Goal: Task Accomplishment & Management: Manage account settings

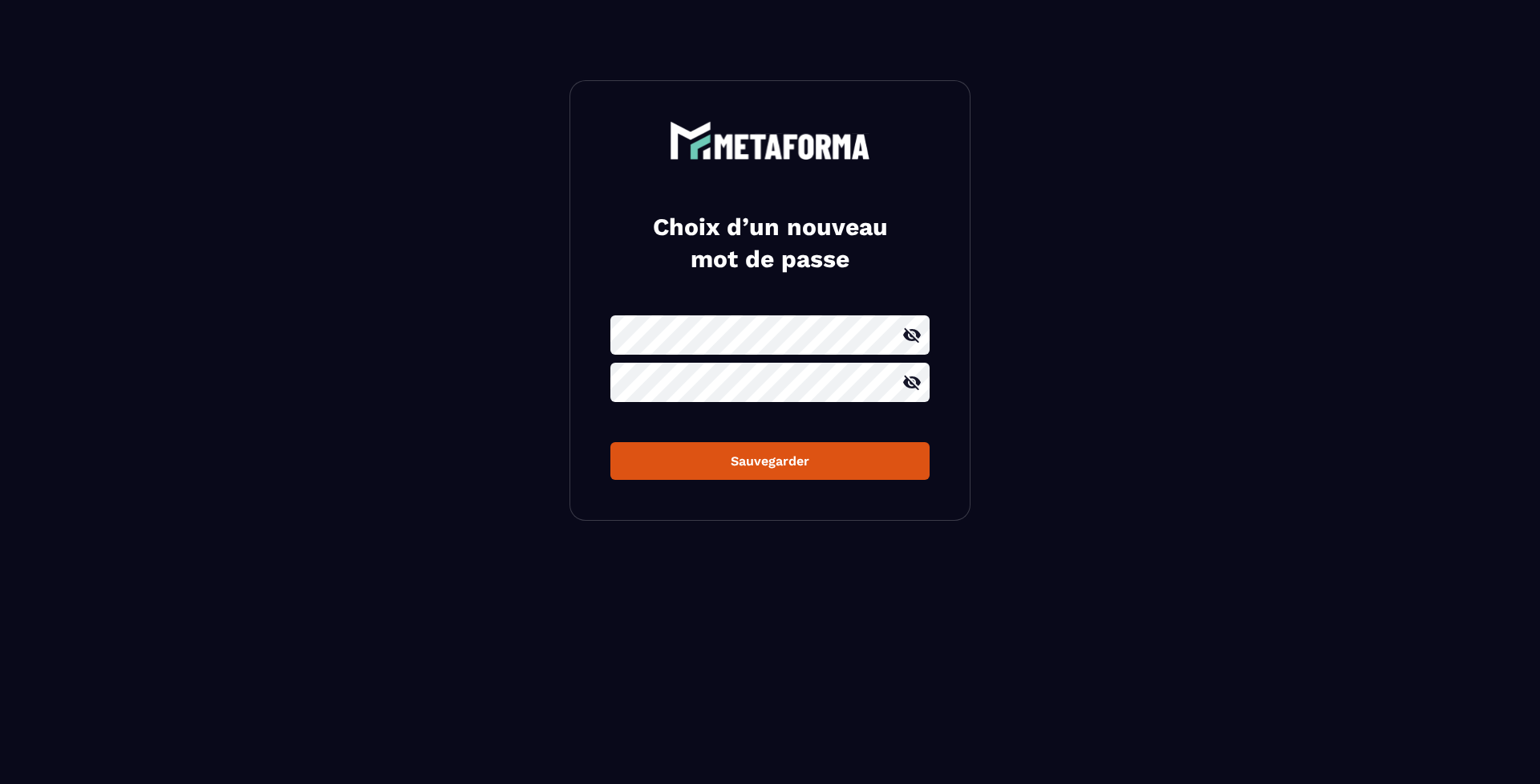
click at [718, 458] on div "Sauvegarder" at bounding box center [770, 461] width 294 height 16
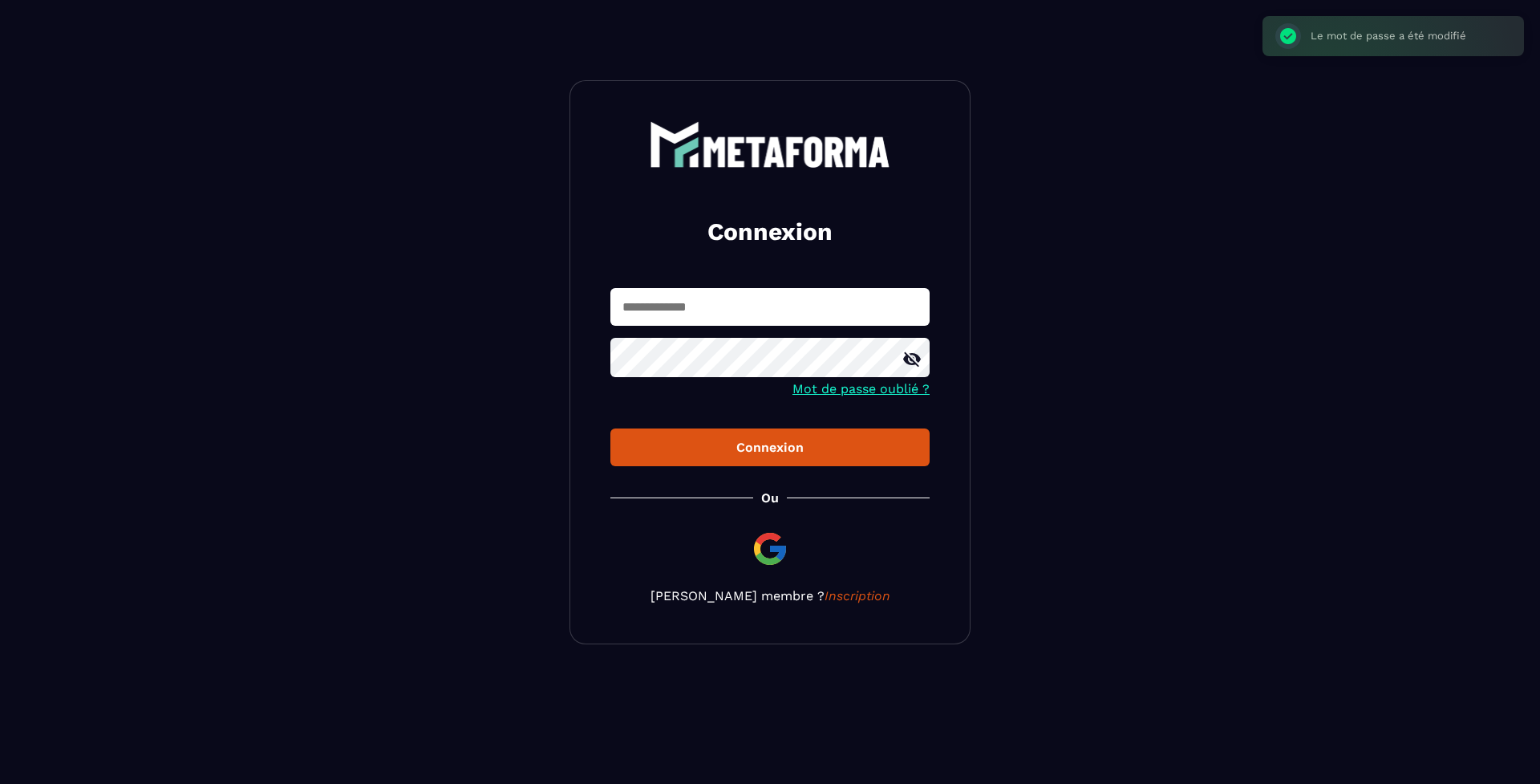
click at [736, 305] on input "text" at bounding box center [770, 306] width 319 height 38
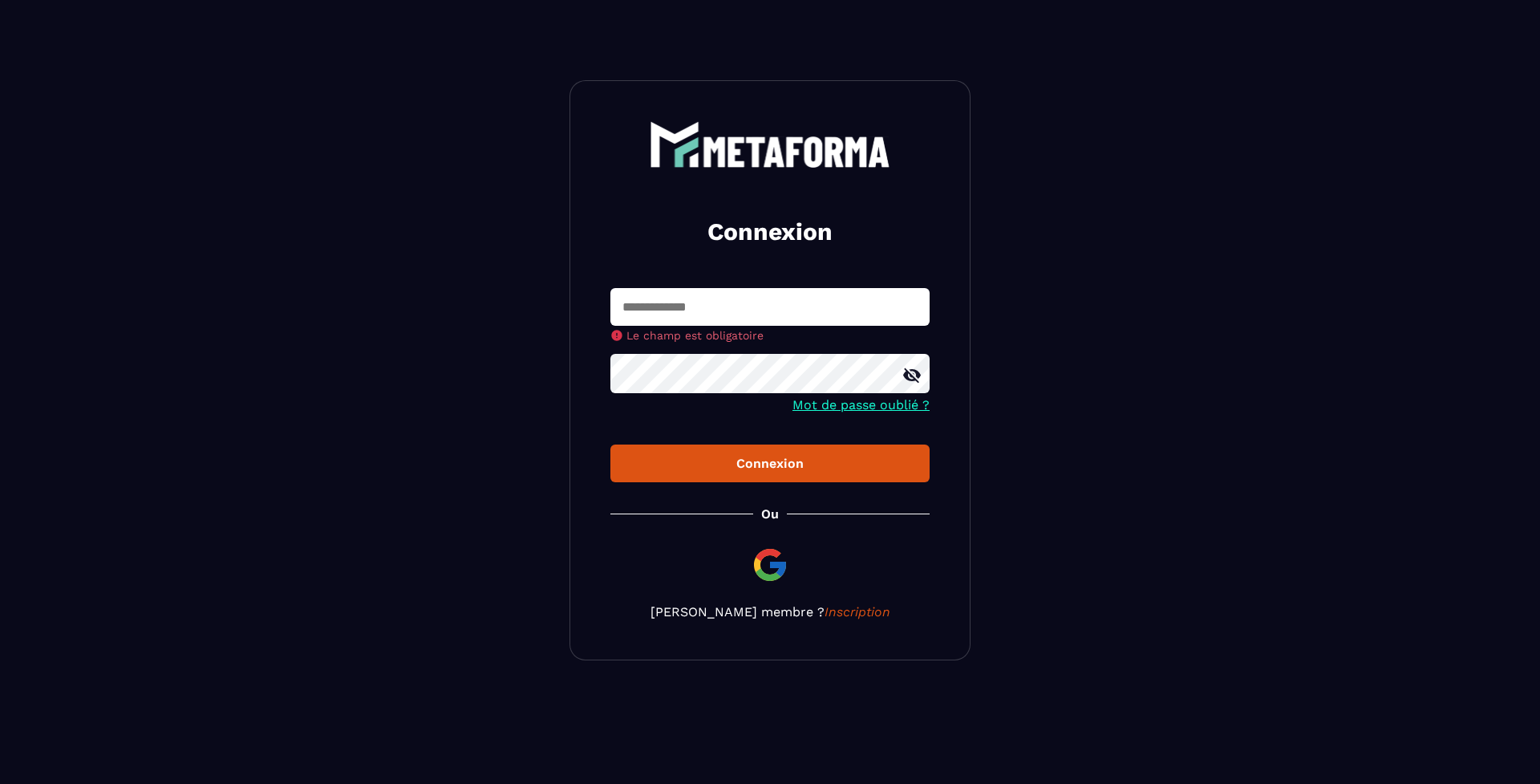
click at [651, 297] on input "text" at bounding box center [770, 306] width 319 height 38
type input "**********"
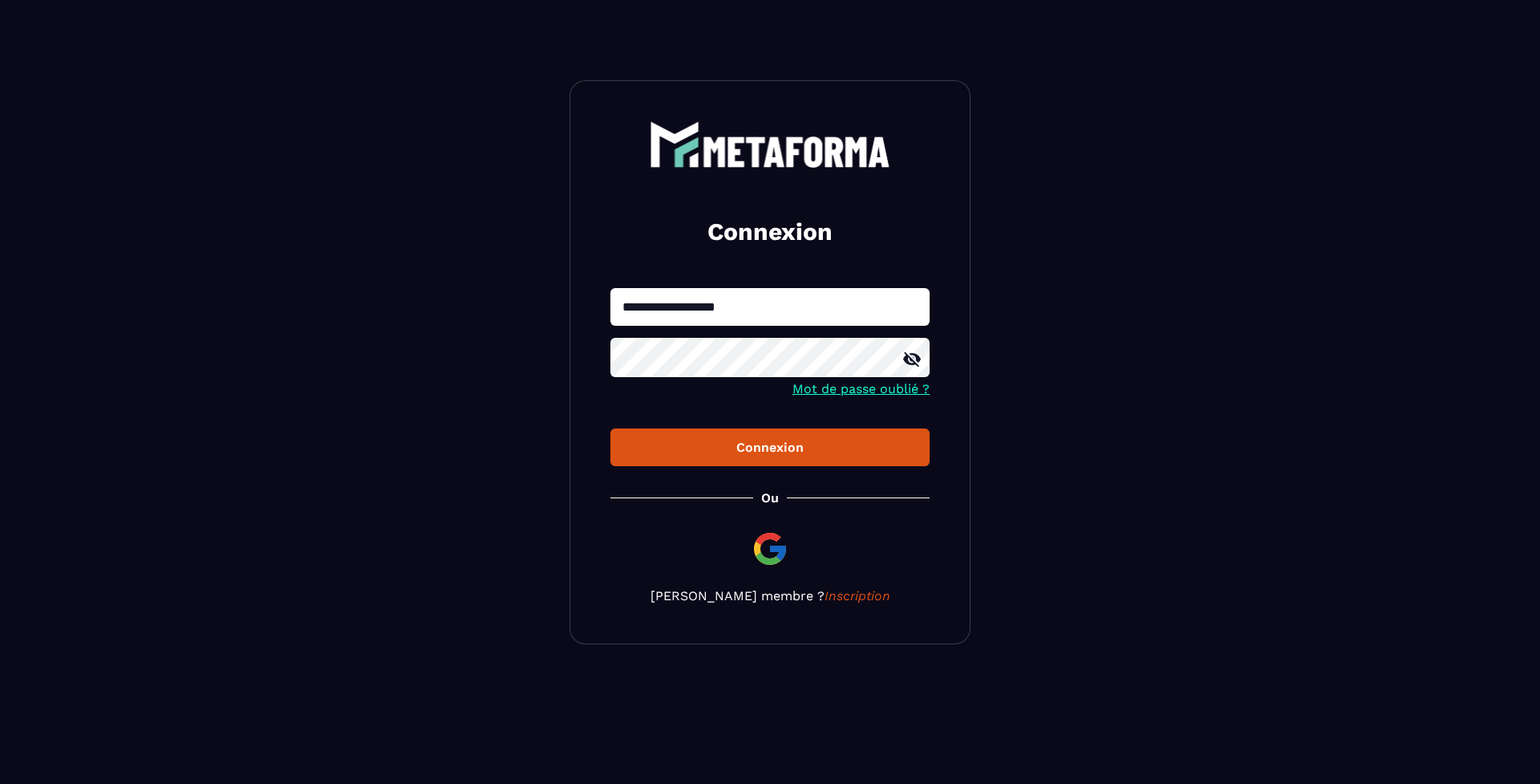
click at [750, 448] on div "Connexion" at bounding box center [770, 448] width 294 height 16
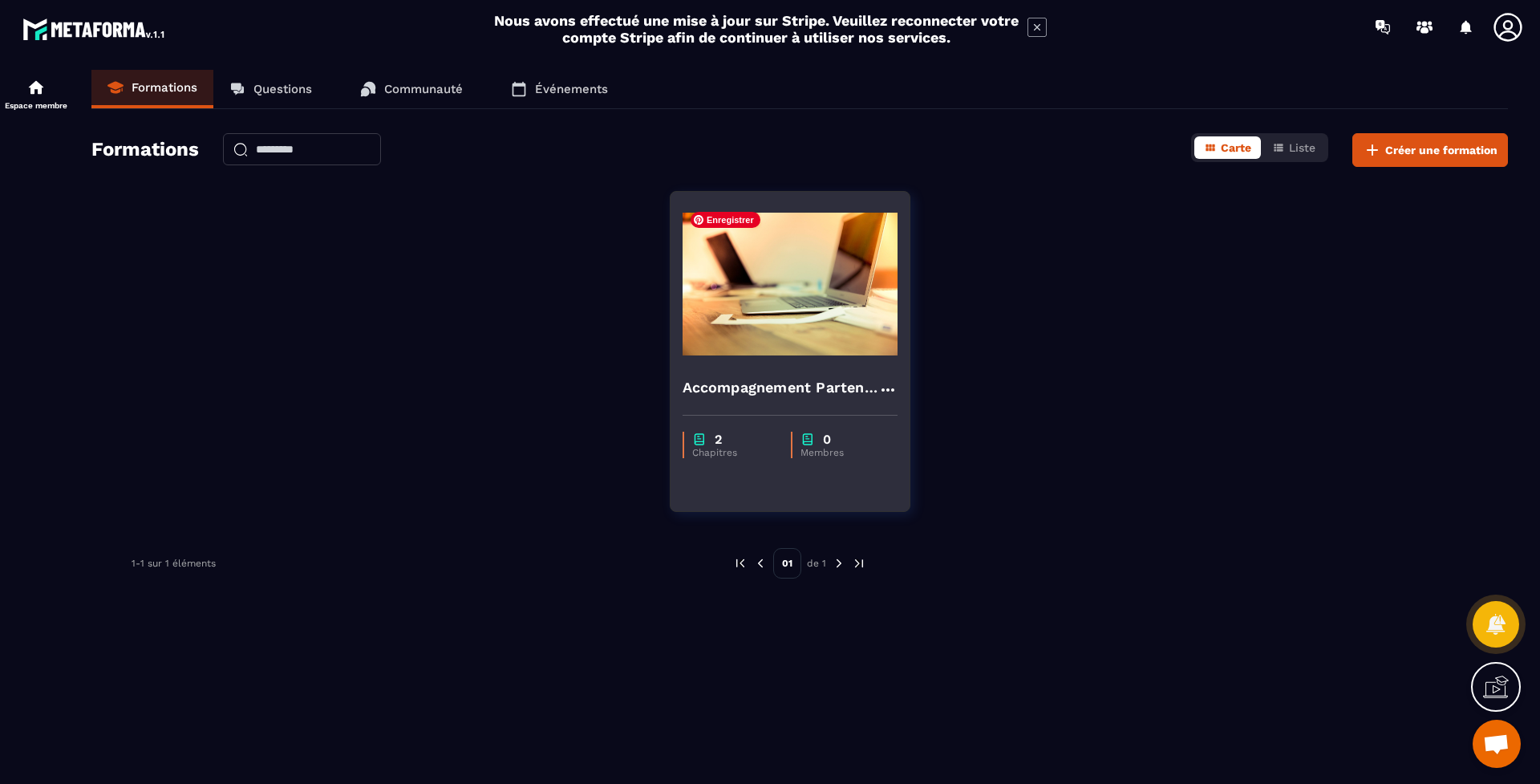
click at [775, 337] on img at bounding box center [790, 284] width 215 height 161
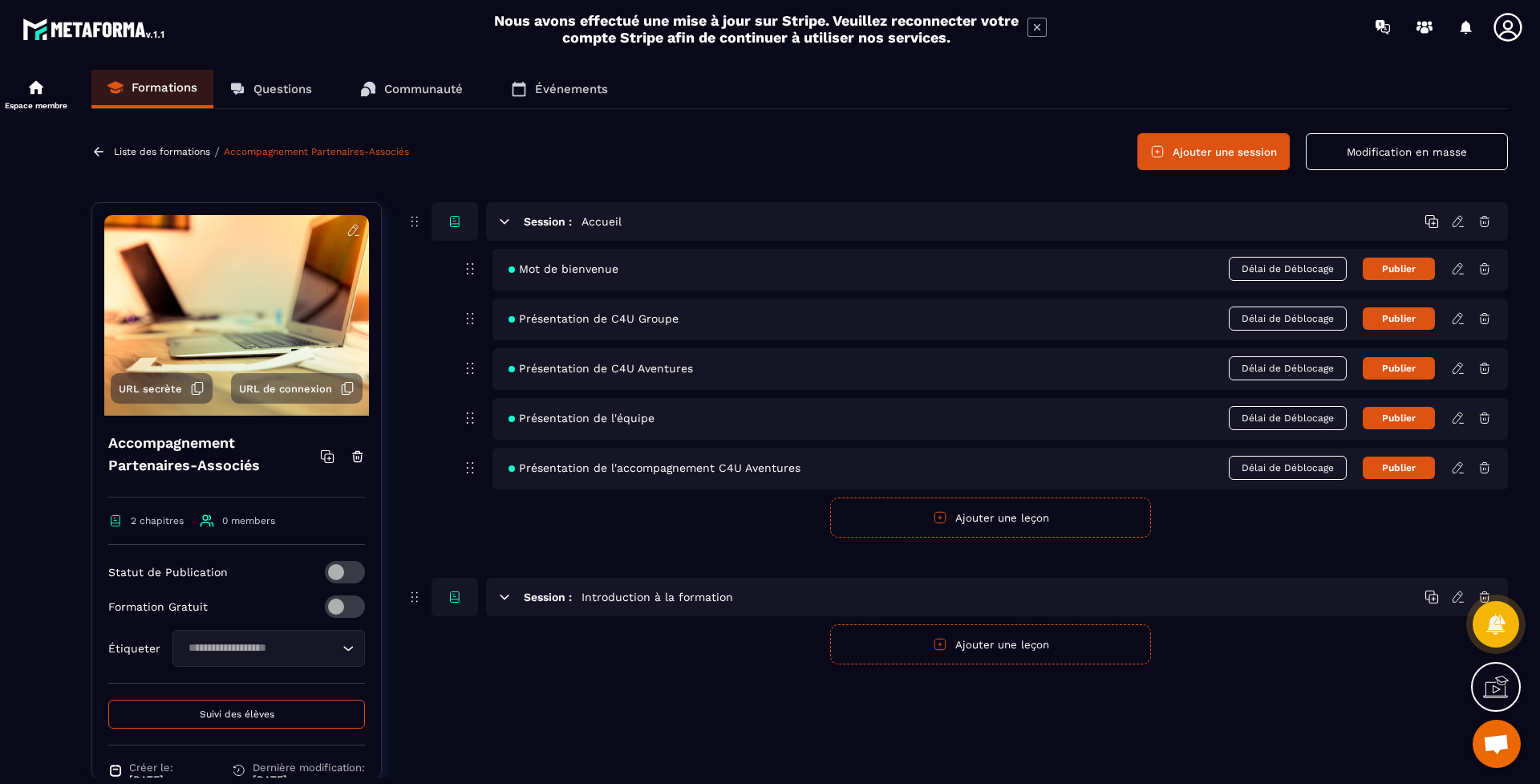
click at [472, 269] on icon at bounding box center [470, 268] width 19 height 19
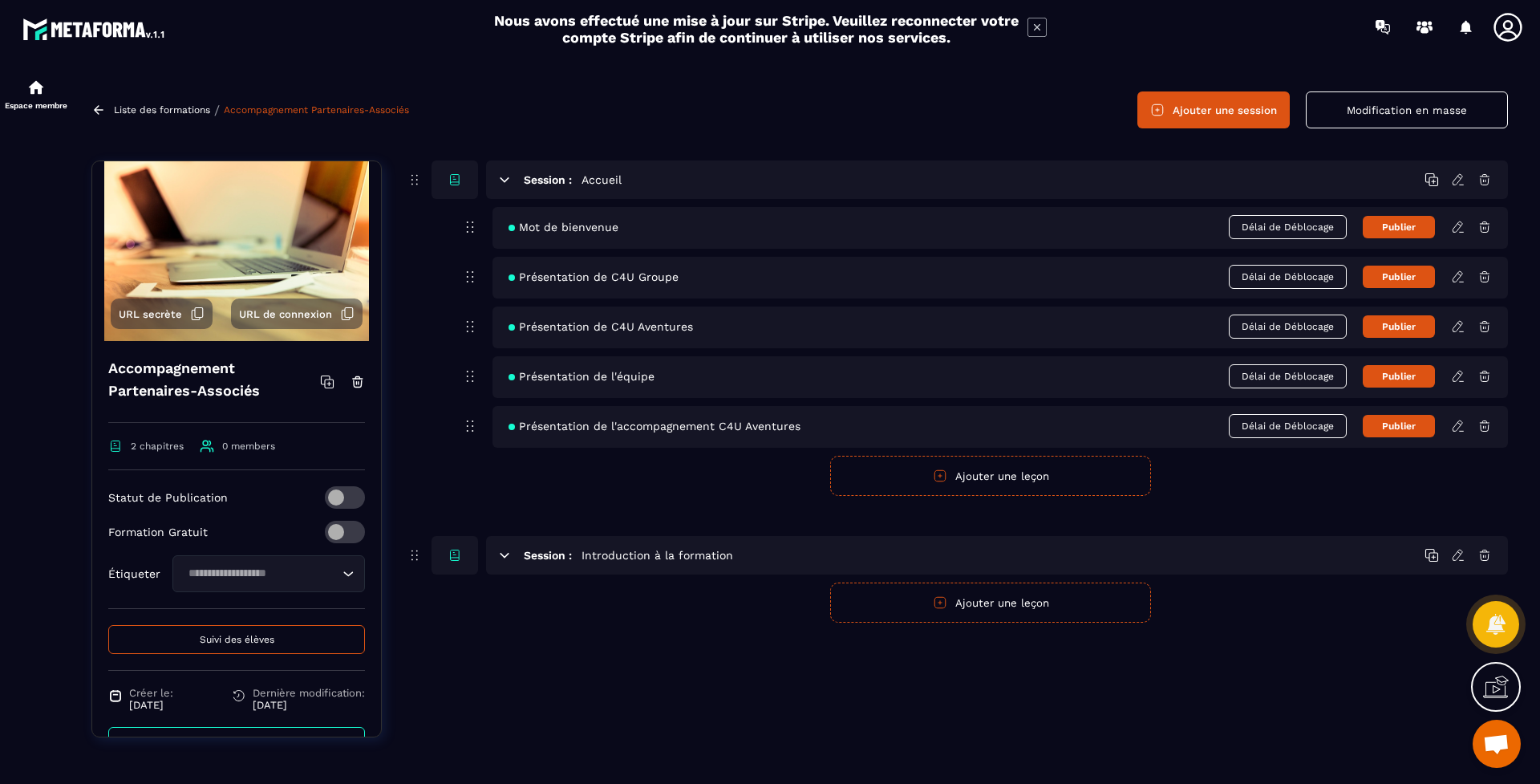
scroll to position [79, 0]
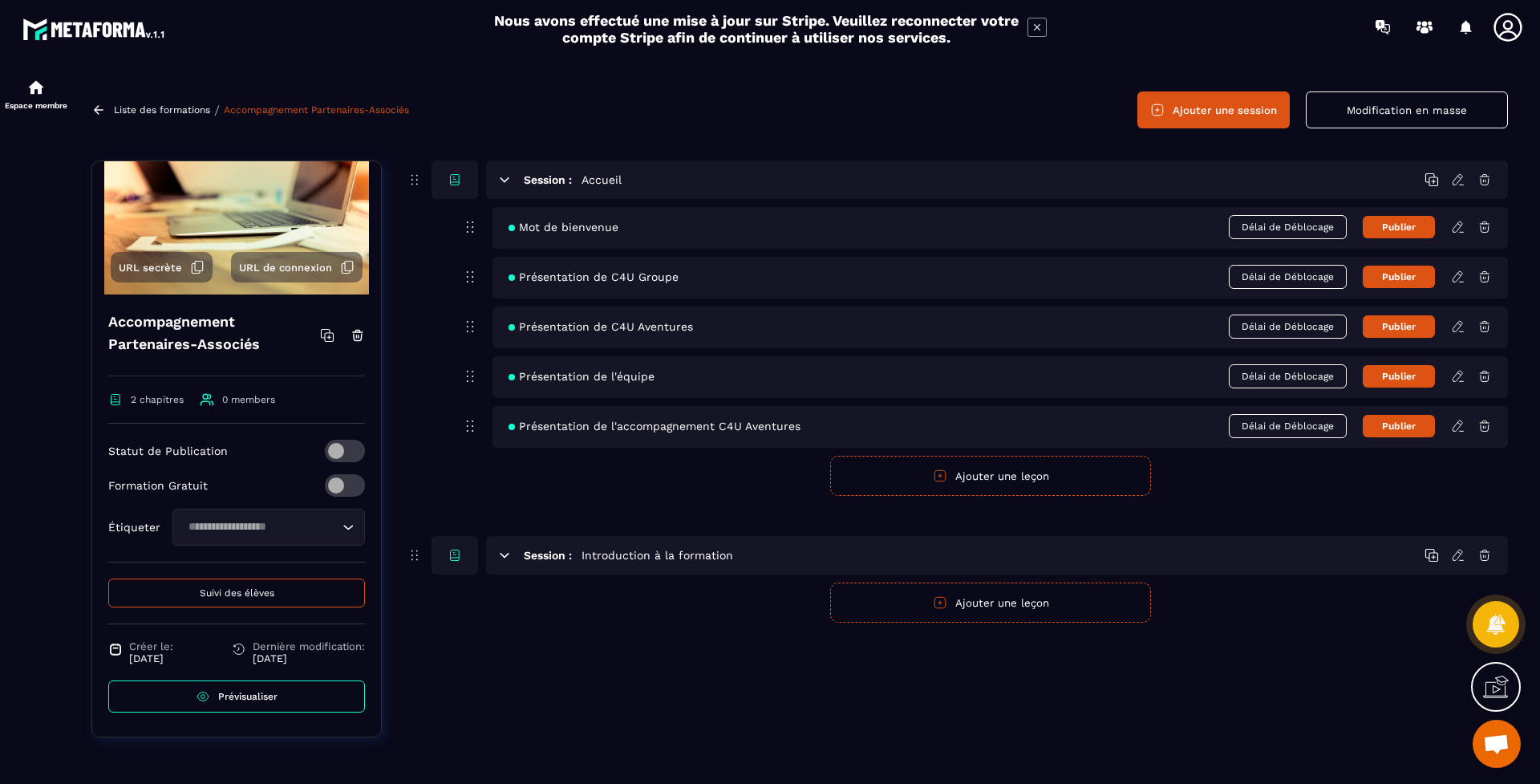
click at [508, 552] on icon at bounding box center [504, 554] width 15 height 15
click at [505, 554] on icon at bounding box center [504, 554] width 9 height 4
click at [505, 179] on icon at bounding box center [504, 179] width 9 height 4
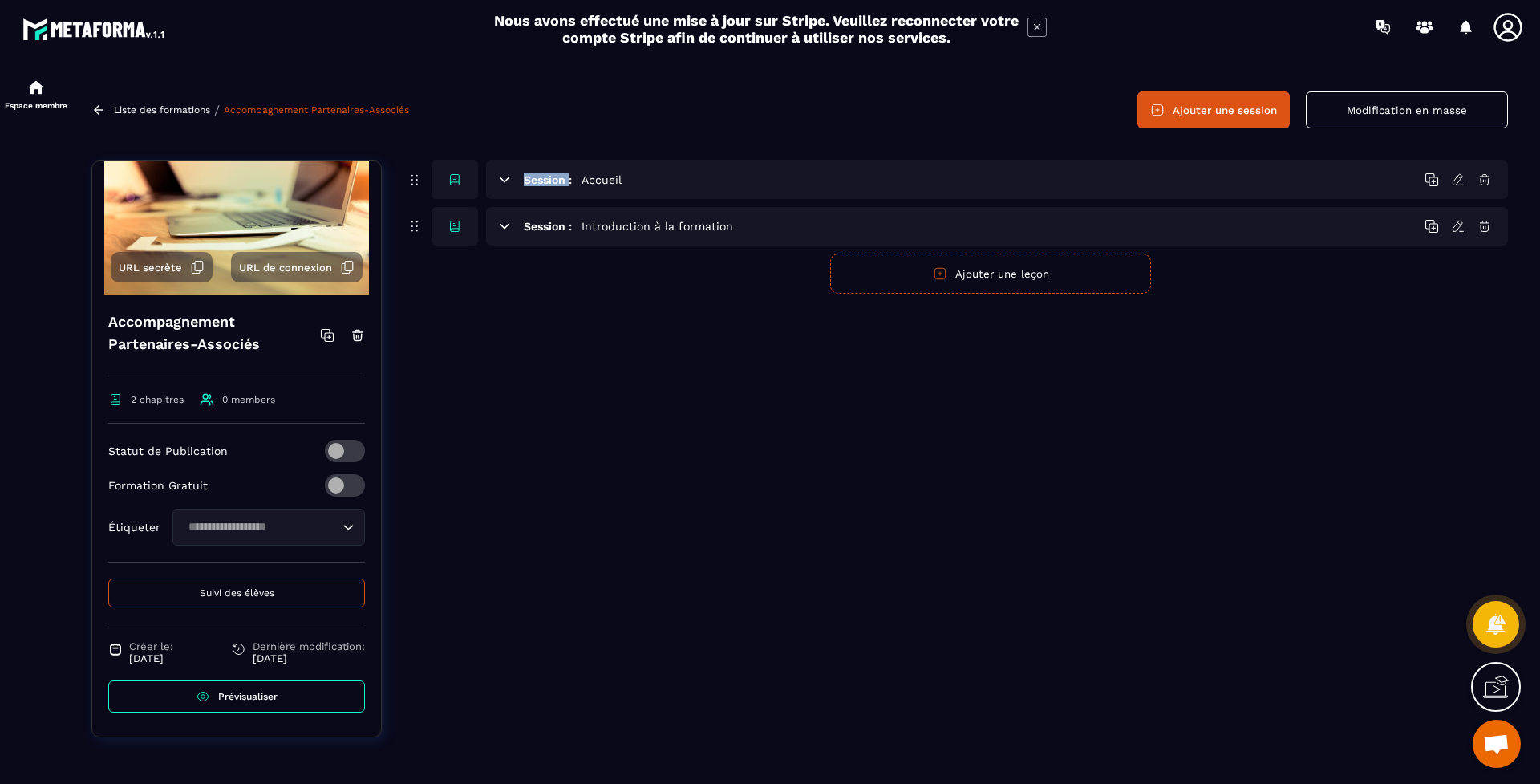
click at [505, 178] on icon at bounding box center [504, 179] width 9 height 4
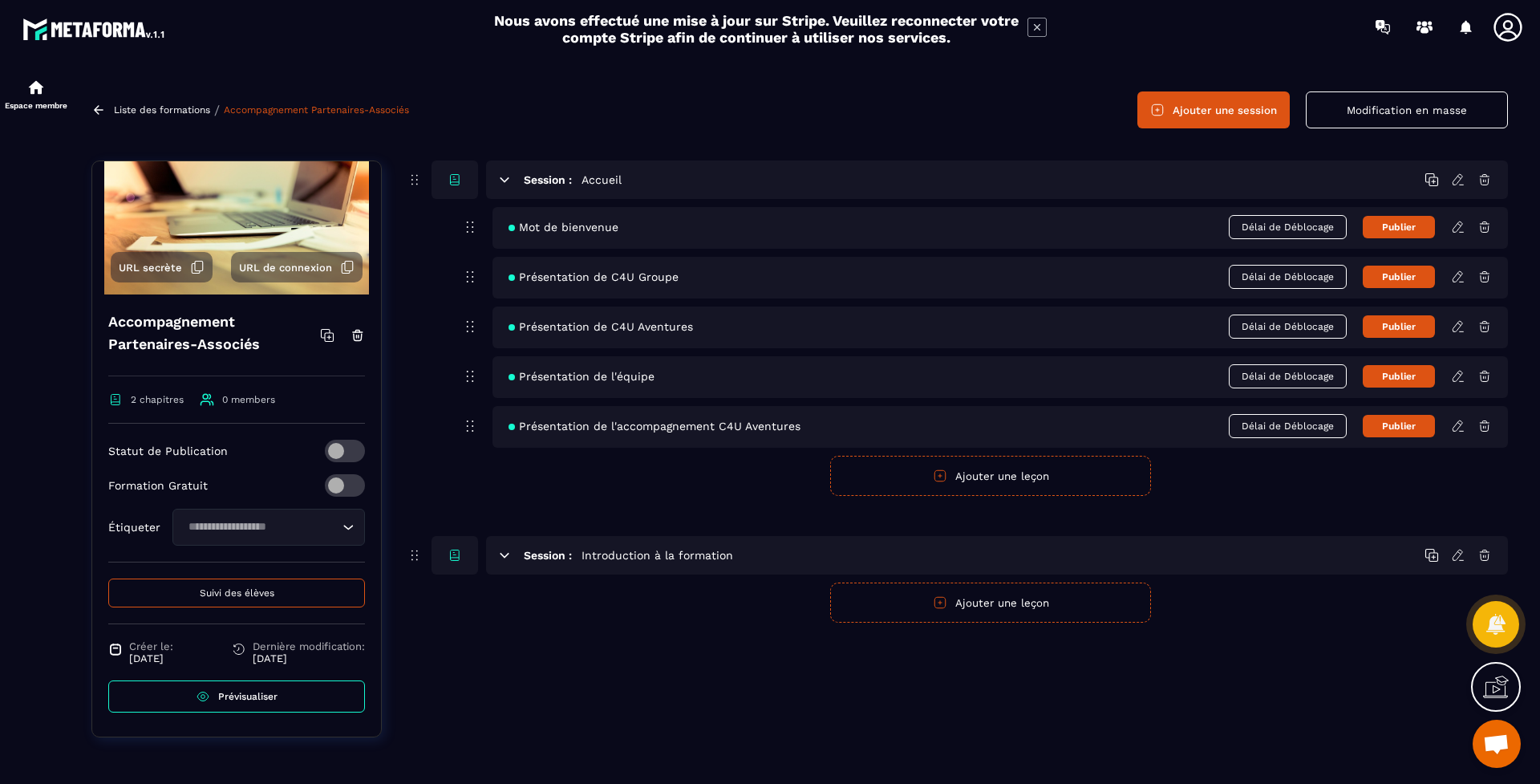
click at [549, 486] on form "Publier Annuler Ajouter une leçon" at bounding box center [990, 475] width 1035 height 40
click at [1041, 26] on icon at bounding box center [1037, 27] width 19 height 19
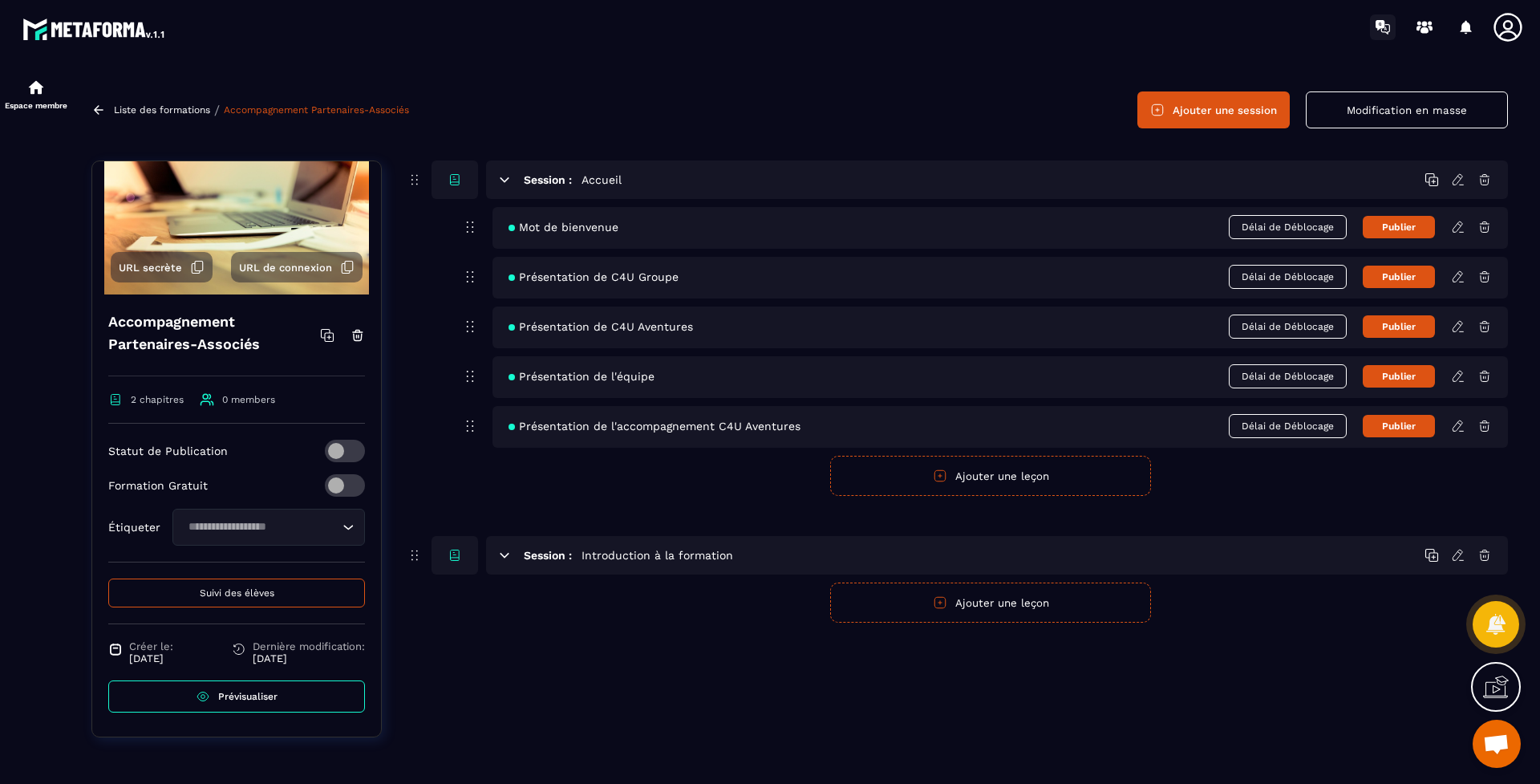
click at [1382, 28] on icon at bounding box center [1383, 27] width 25 height 25
click at [1430, 27] on icon at bounding box center [1430, 27] width 5 height 5
click at [1460, 26] on div at bounding box center [1465, 27] width 32 height 32
click at [1467, 26] on icon at bounding box center [1466, 27] width 12 height 14
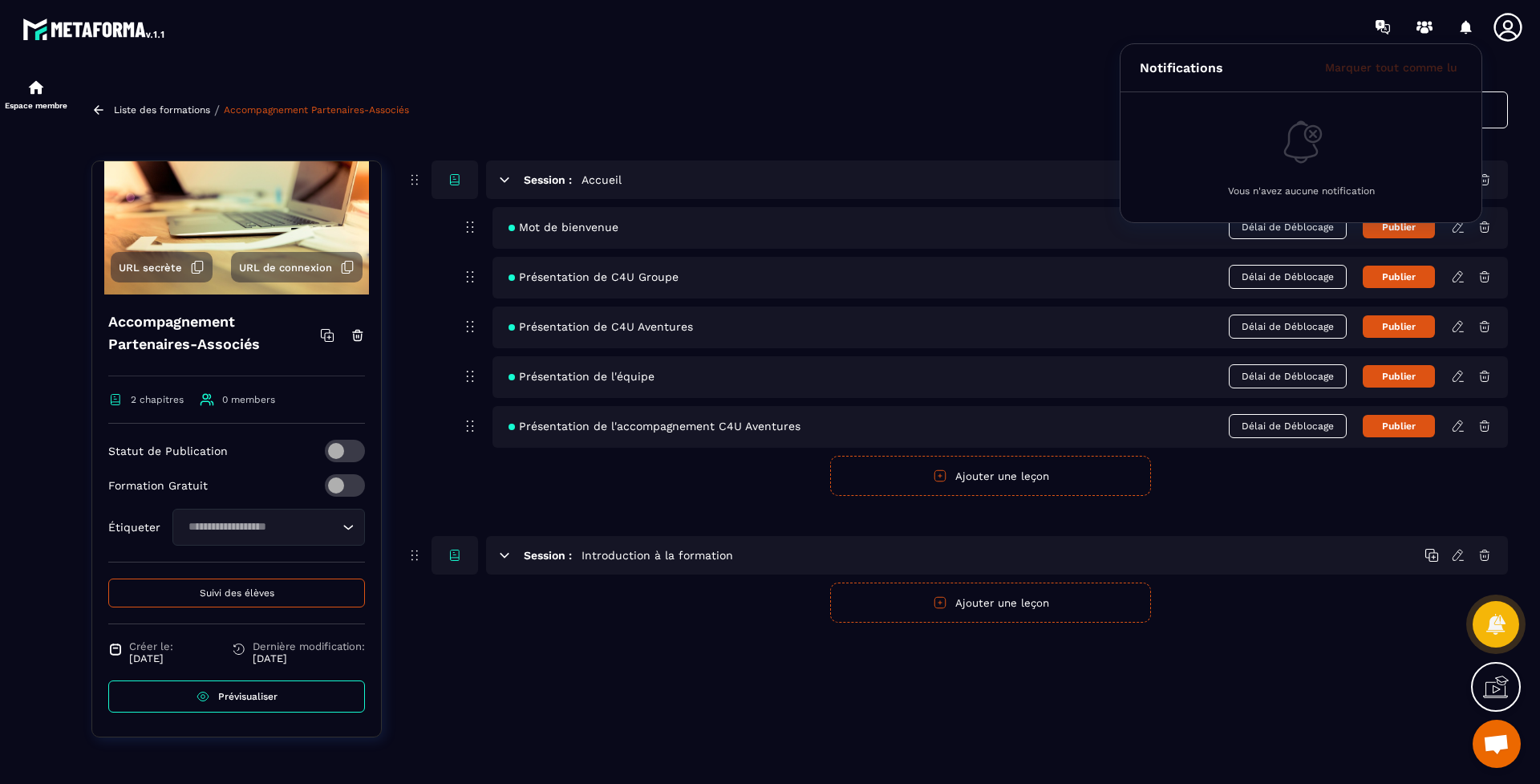
click at [1461, 25] on div "Notifications Marquer tout comme lu Vous n'avez aucune notification" at bounding box center [1465, 27] width 32 height 32
click at [1506, 25] on icon at bounding box center [1507, 27] width 32 height 32
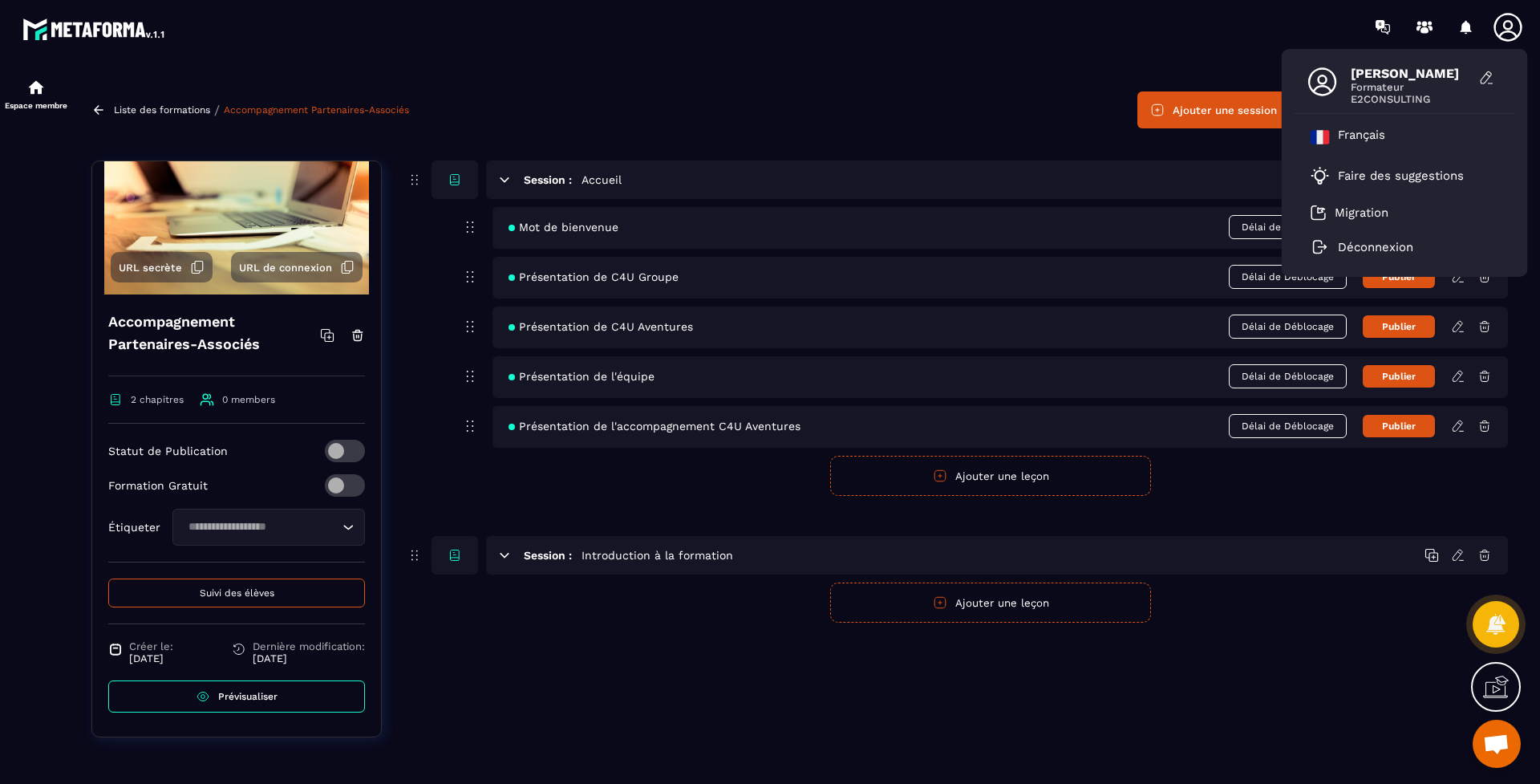
click at [1317, 81] on icon at bounding box center [1322, 81] width 32 height 32
click at [1490, 80] on icon at bounding box center [1487, 78] width 16 height 16
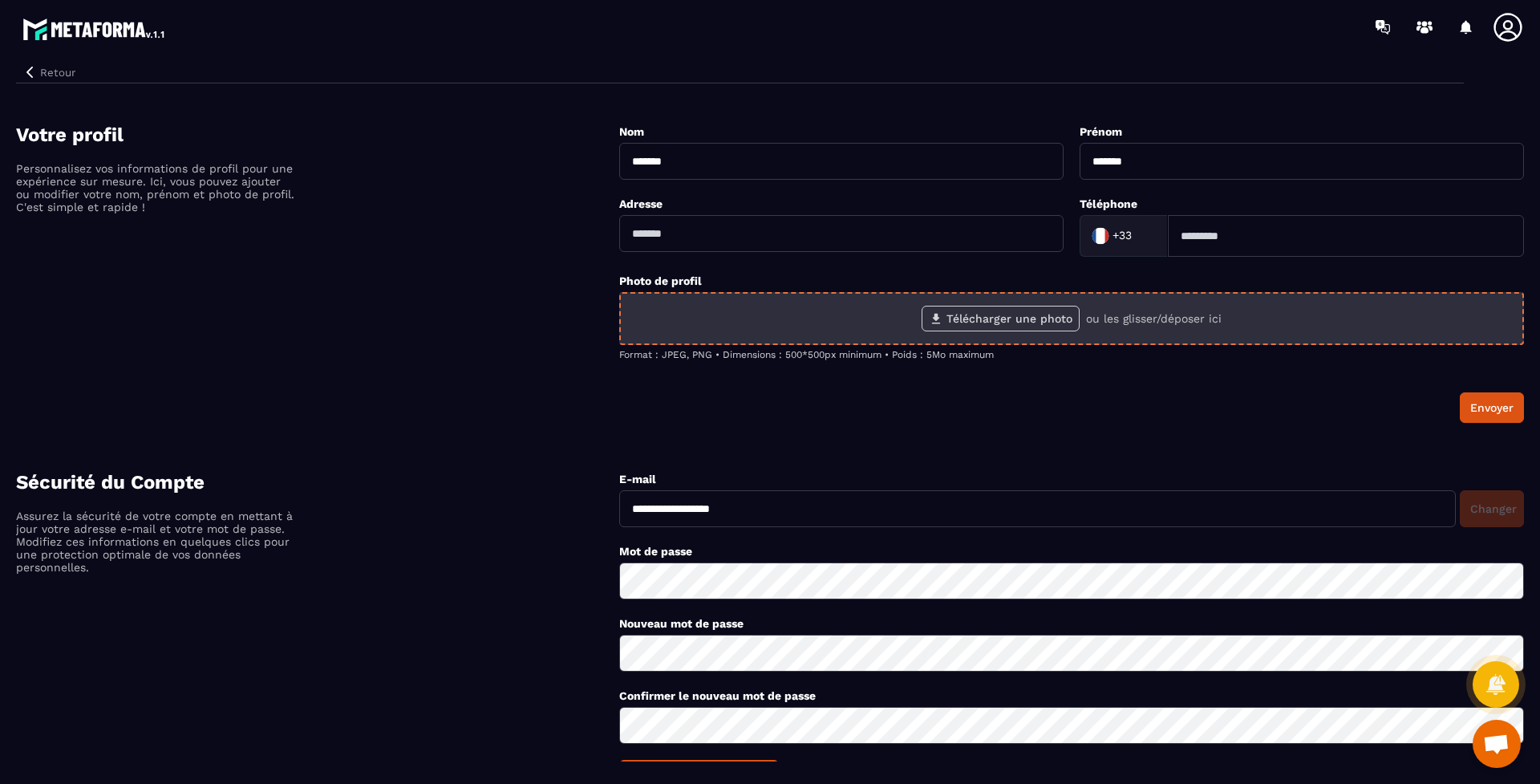
click at [952, 314] on label "Télécharger une photo" at bounding box center [1000, 318] width 158 height 25
click at [0, 0] on input "Télécharger une photo" at bounding box center [0, 0] width 0 height 0
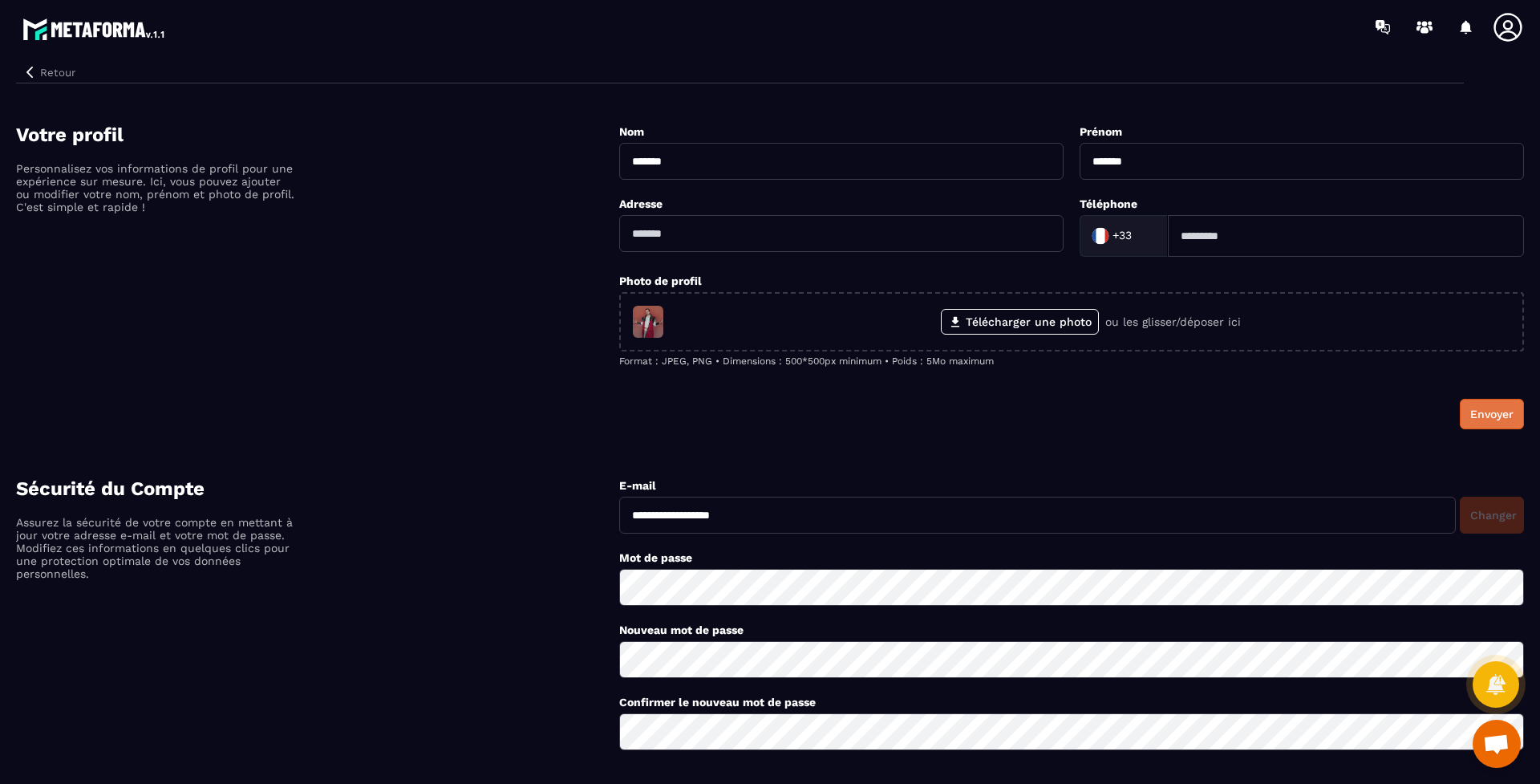
click at [1496, 418] on button "Envoyer" at bounding box center [1492, 413] width 64 height 30
